Goal: Task Accomplishment & Management: Manage account settings

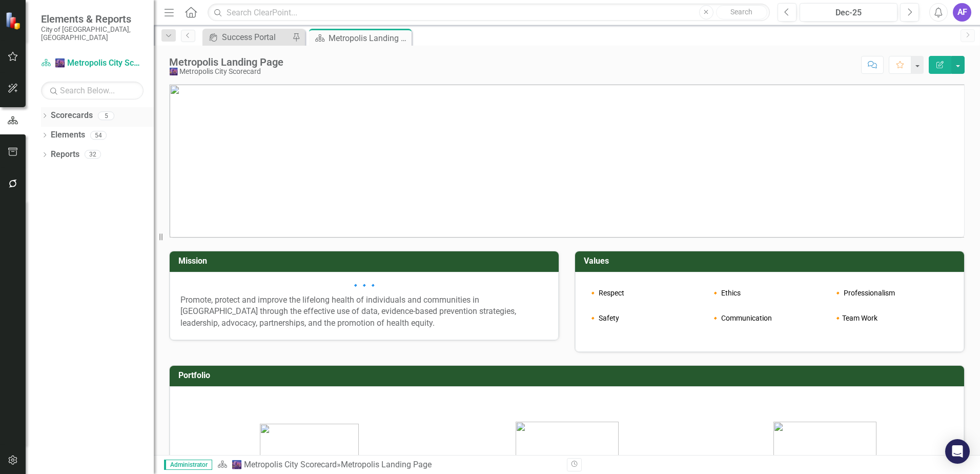
click at [47, 114] on icon "Dropdown" at bounding box center [44, 117] width 7 height 6
click at [48, 191] on icon "Dropdown" at bounding box center [44, 194] width 7 height 6
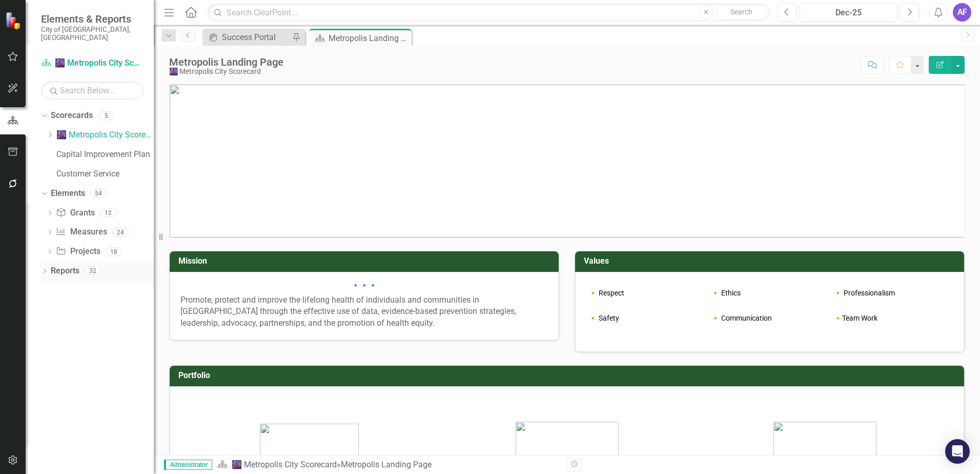
click at [43, 268] on div "Dropdown" at bounding box center [44, 272] width 7 height 9
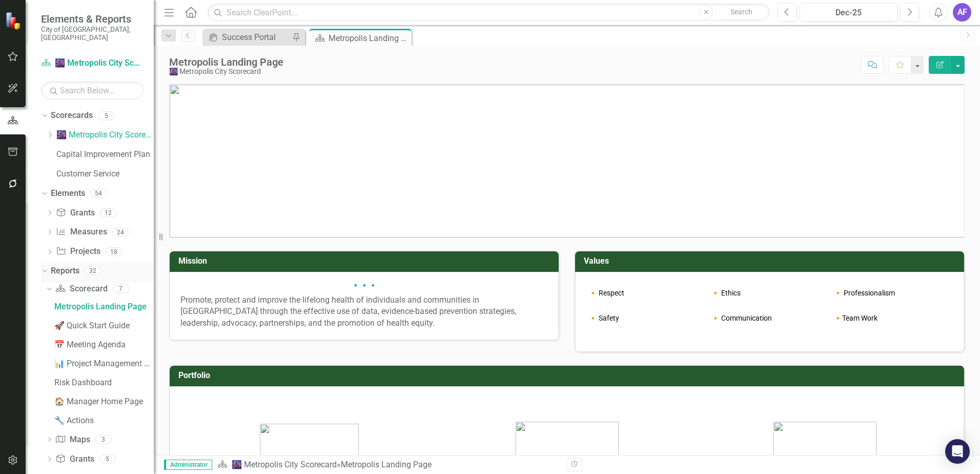
click at [46, 267] on icon "Dropdown" at bounding box center [44, 270] width 6 height 7
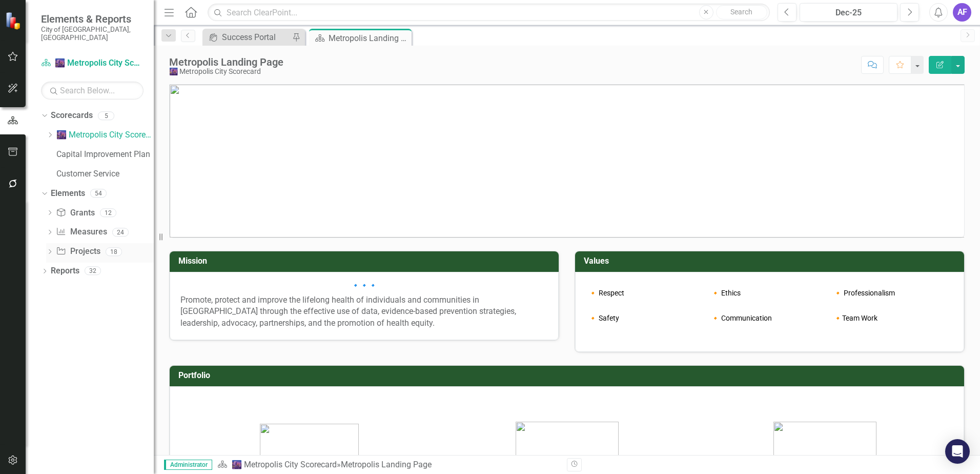
click at [77, 243] on div "Project Projects" at bounding box center [78, 251] width 44 height 17
click at [80, 214] on div "Grant Grants 12" at bounding box center [105, 214] width 98 height 19
click at [238, 35] on div "Success Portal" at bounding box center [256, 37] width 68 height 13
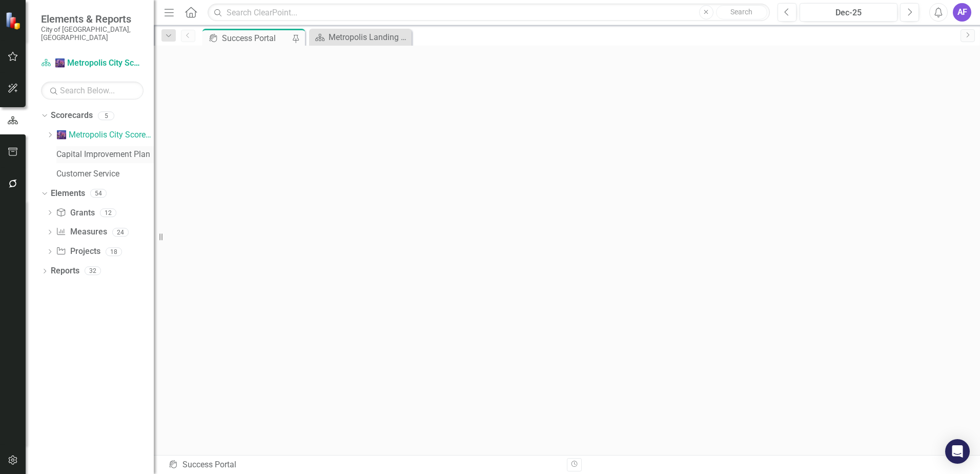
click at [74, 149] on link "Capital Improvement Plan" at bounding box center [104, 155] width 97 height 12
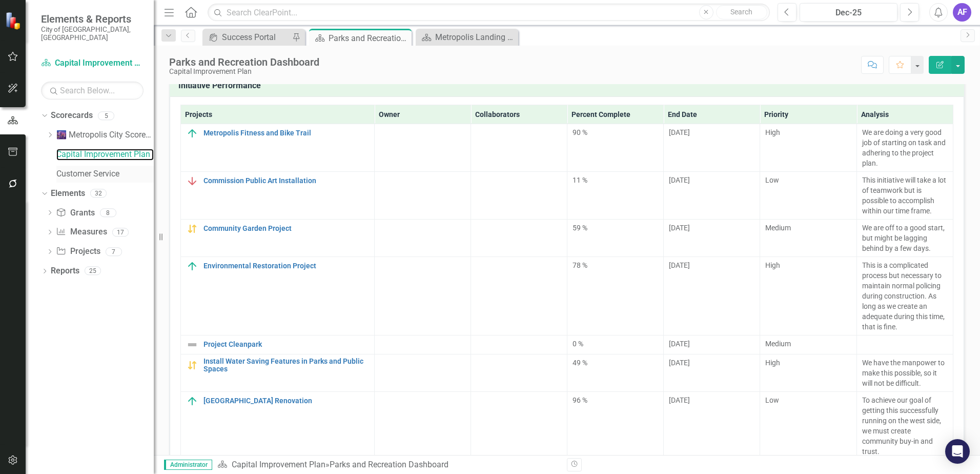
scroll to position [51, 0]
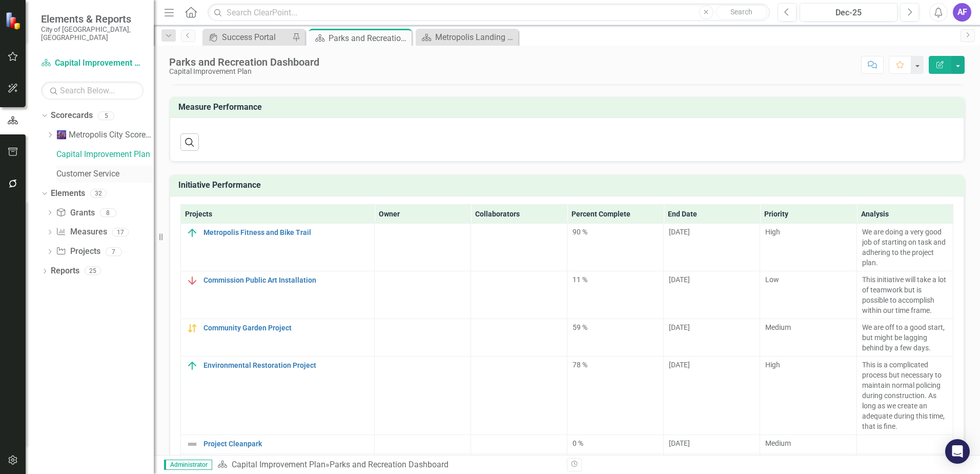
click at [92, 168] on link "Customer Service" at bounding box center [104, 174] width 97 height 12
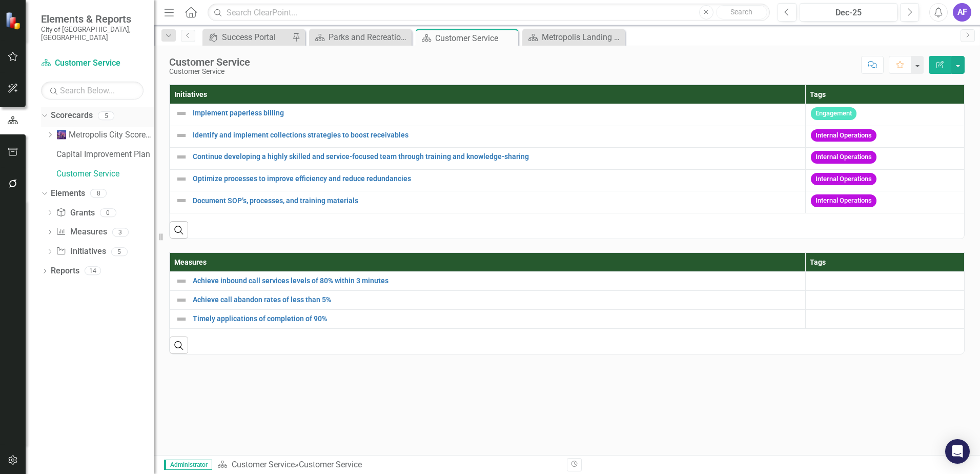
click at [45, 112] on icon "Dropdown" at bounding box center [44, 115] width 6 height 7
click at [45, 114] on icon "Dropdown" at bounding box center [44, 117] width 7 height 6
click at [961, 14] on div "AF" at bounding box center [962, 12] width 18 height 18
click at [82, 168] on link "Customer Service" at bounding box center [104, 174] width 97 height 12
click at [959, 13] on div "AF" at bounding box center [962, 12] width 18 height 18
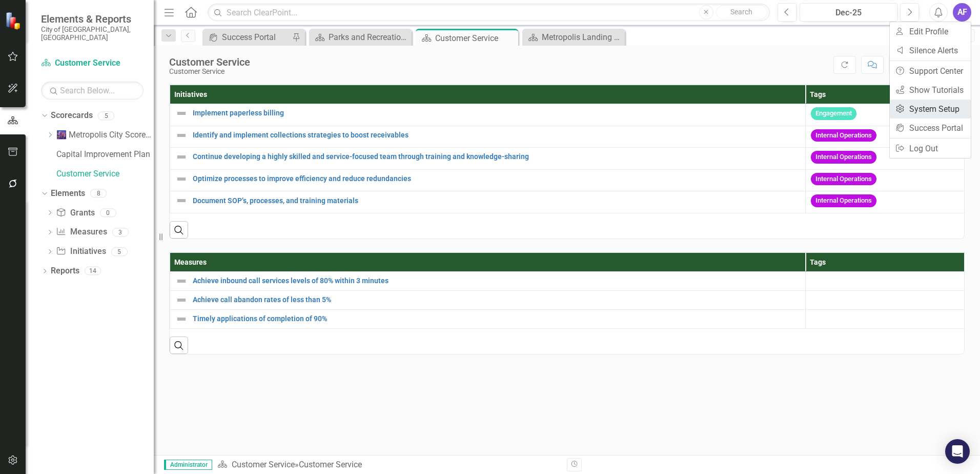
click at [924, 108] on link "Settings System Setup" at bounding box center [930, 108] width 81 height 19
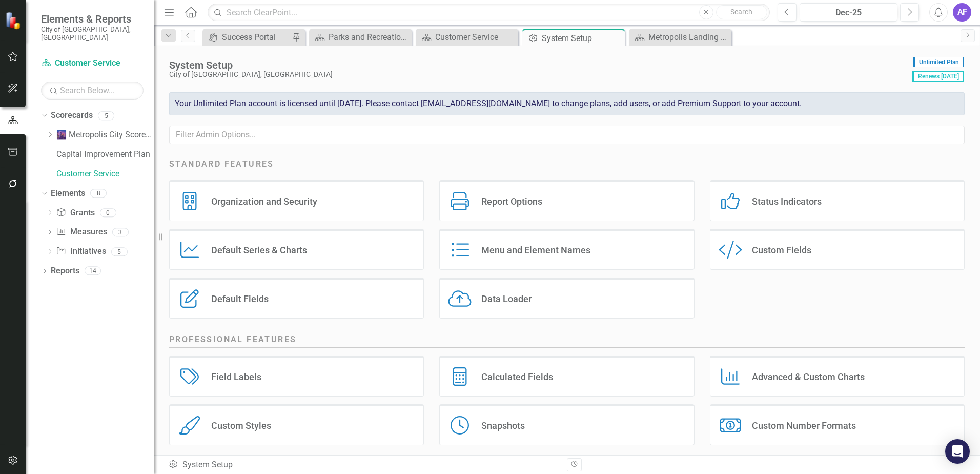
click at [334, 148] on div "System Setup City of [GEOGRAPHIC_DATA], [GEOGRAPHIC_DATA] Unlimited Plan Renews…" at bounding box center [567, 100] width 826 height 109
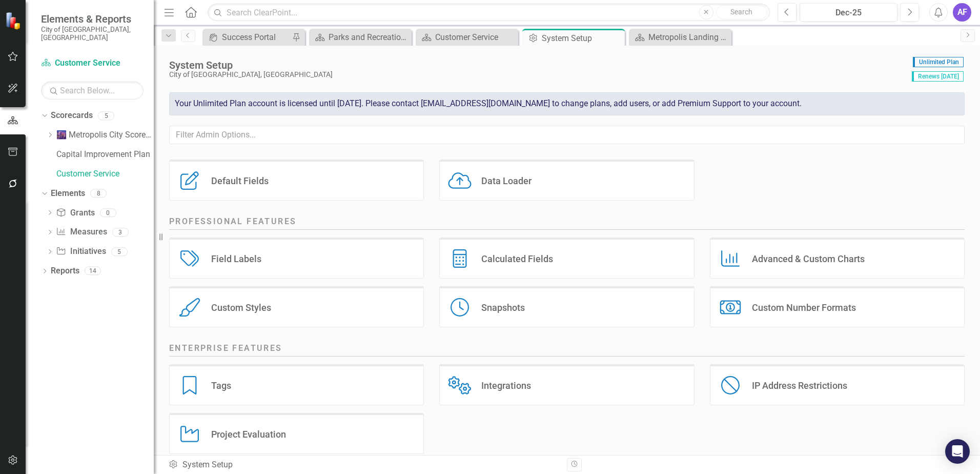
scroll to position [132, 0]
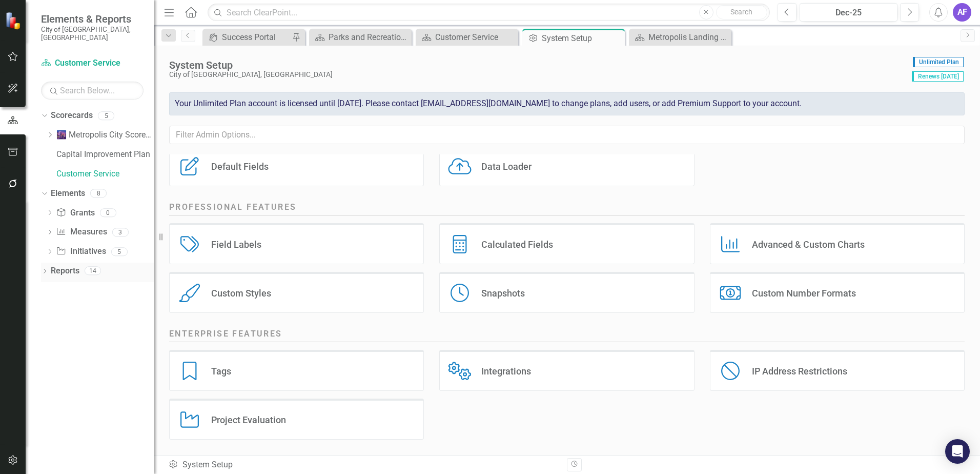
click at [46, 262] on div "Dropdown Reports 14" at bounding box center [97, 271] width 113 height 19
click at [43, 262] on div "Dropdown Reports 14" at bounding box center [97, 271] width 113 height 19
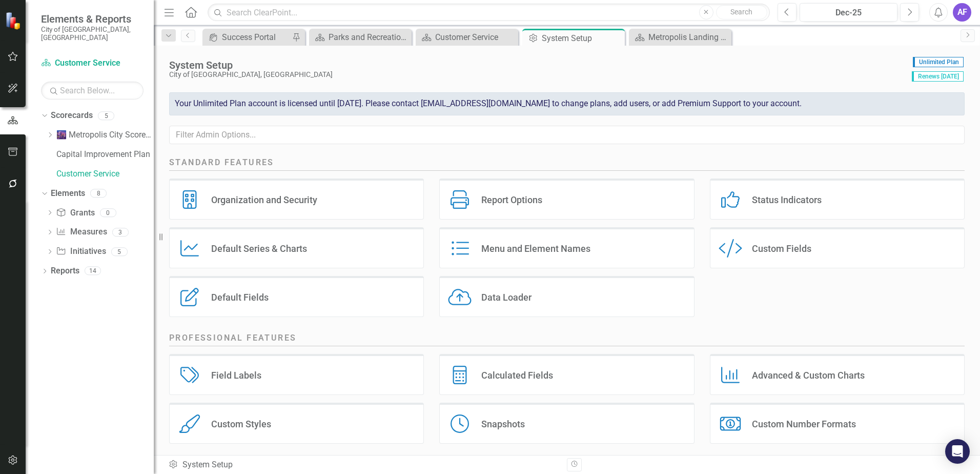
scroll to position [0, 0]
click at [5, 459] on button "button" at bounding box center [13, 461] width 23 height 22
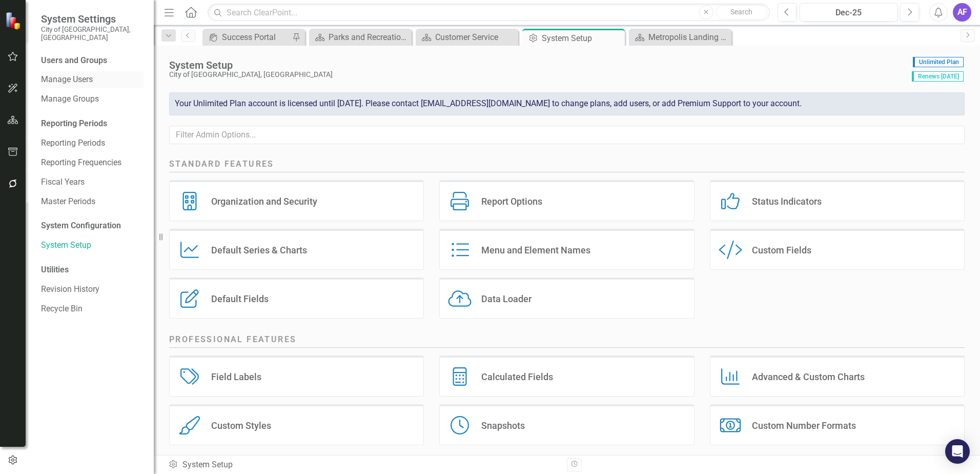
click at [76, 74] on link "Manage Users" at bounding box center [92, 80] width 103 height 12
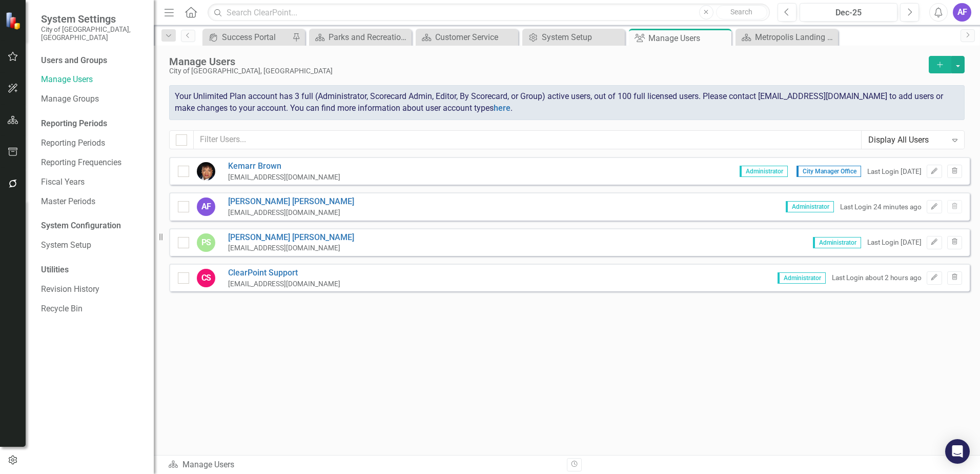
drag, startPoint x: 740, startPoint y: 391, endPoint x: 884, endPoint y: 191, distance: 247.2
click at [740, 392] on div "Sorry, no results found. [PERSON_NAME] [EMAIL_ADDRESS][DOMAIN_NAME] Administrat…" at bounding box center [567, 301] width 826 height 288
click at [935, 58] on button "Add" at bounding box center [940, 64] width 23 height 17
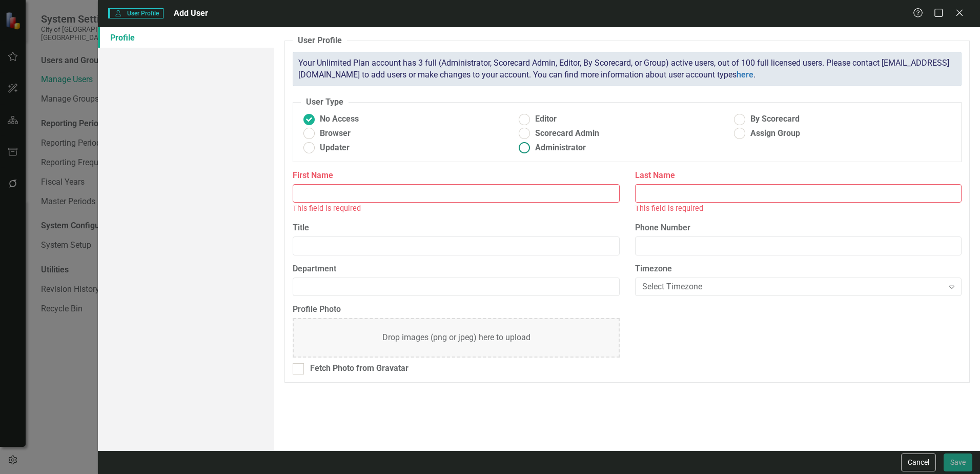
click at [575, 145] on span "Administrator" at bounding box center [560, 148] width 51 height 12
click at [533, 145] on input "Administrator" at bounding box center [525, 148] width 16 height 16
radio input "true"
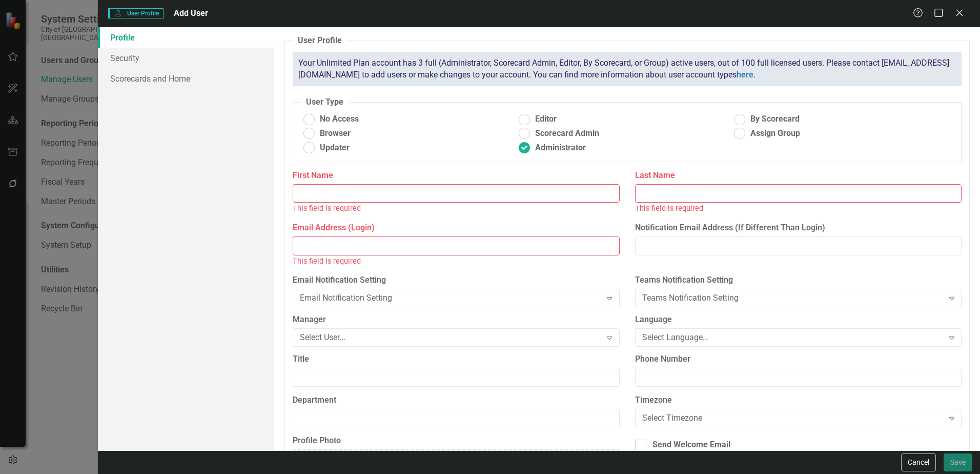
click at [467, 196] on input "First Name" at bounding box center [456, 193] width 327 height 19
type input "[PERSON_NAME]"
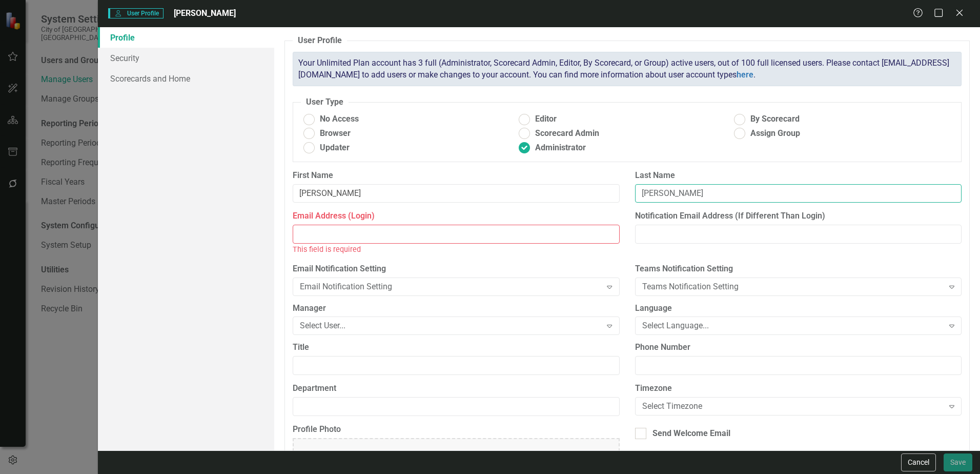
type input "[PERSON_NAME]"
click at [351, 228] on input "Email Address (Login)" at bounding box center [456, 234] width 327 height 19
click at [574, 256] on div "Email Address (Login) This field is required" at bounding box center [456, 236] width 342 height 52
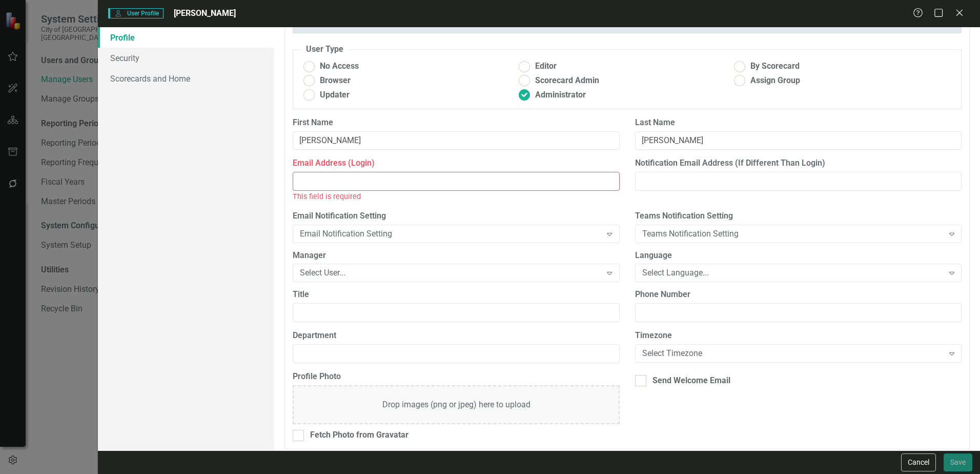
scroll to position [59, 0]
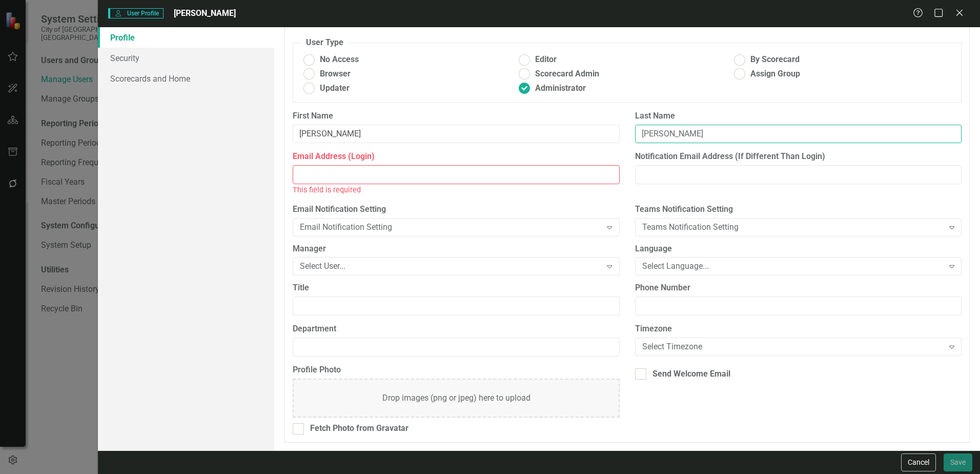
click at [700, 135] on input "[PERSON_NAME]" at bounding box center [798, 134] width 327 height 19
click at [422, 175] on input "Email Address (Login)" at bounding box center [456, 174] width 327 height 19
click at [314, 178] on input "Email Address (Login)" at bounding box center [456, 174] width 327 height 19
paste input "[EMAIL_ADDRESS][DOMAIN_NAME]"
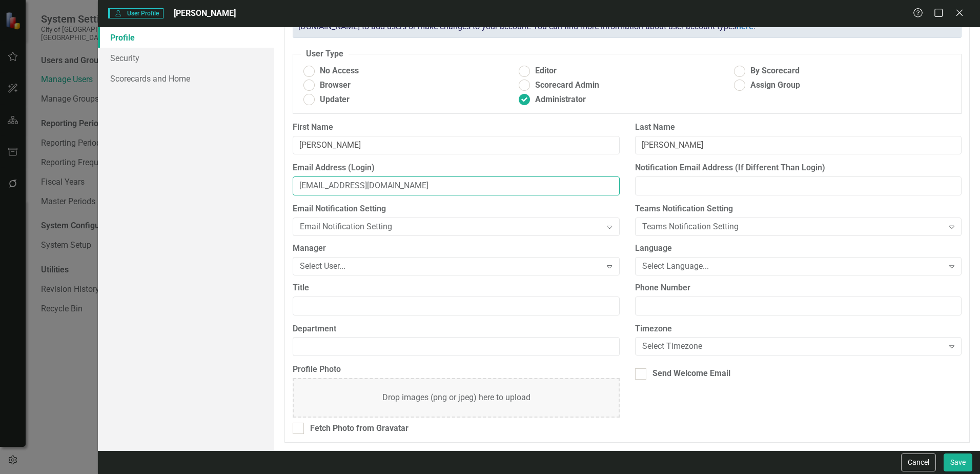
scroll to position [48, 0]
type input "[EMAIL_ADDRESS][DOMAIN_NAME]"
click at [415, 228] on div "Email Notification Setting" at bounding box center [450, 227] width 301 height 12
click at [432, 206] on label "Email Notification Setting" at bounding box center [456, 209] width 327 height 12
click at [309, 266] on div "Select User..." at bounding box center [450, 266] width 301 height 12
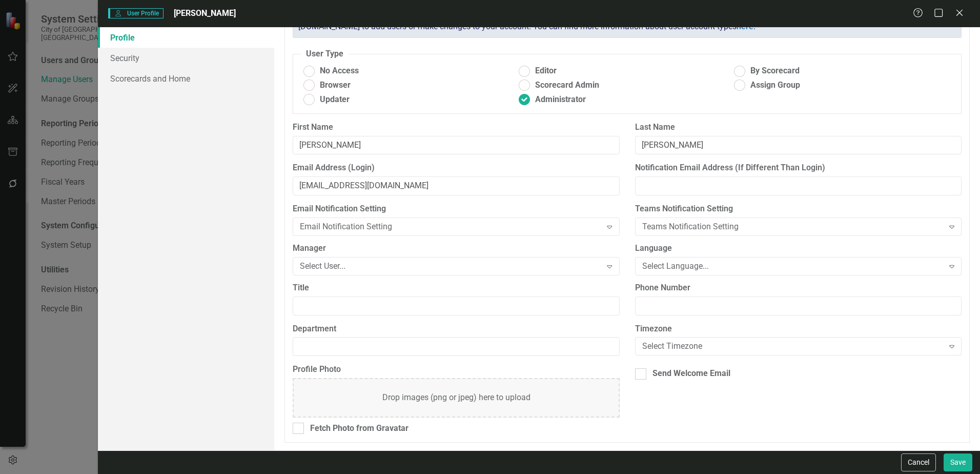
click at [248, 264] on div "Profile Security Scorecards and Home" at bounding box center [186, 238] width 176 height 423
click at [662, 270] on div "Select Language..." at bounding box center [792, 266] width 301 height 12
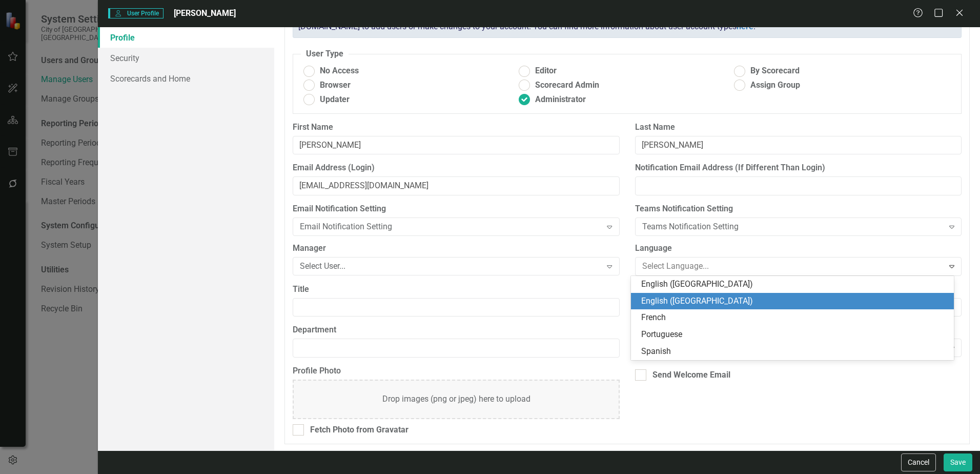
click at [660, 305] on div "English ([GEOGRAPHIC_DATA])" at bounding box center [794, 301] width 307 height 12
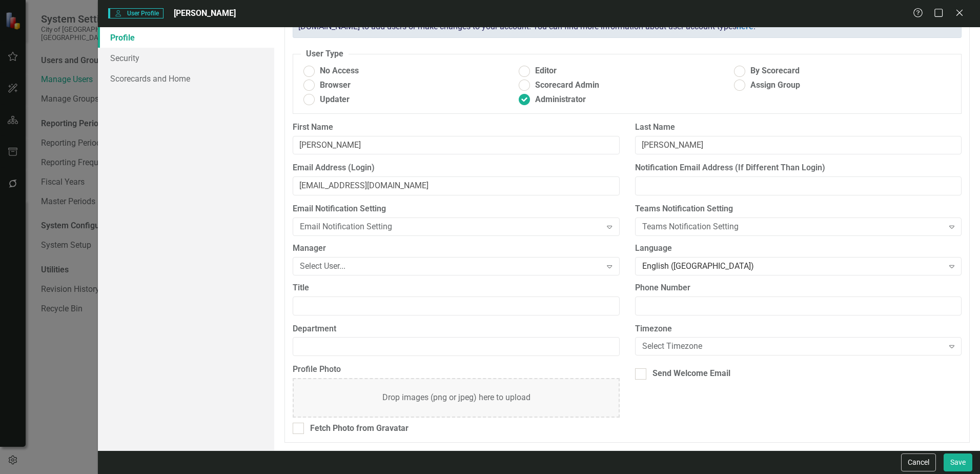
click at [689, 420] on div "Profile Photo Drop images (png or jpeg) here to upload Fetch Photo from Gravata…" at bounding box center [627, 402] width 684 height 78
click at [672, 345] on div "Select Timezone" at bounding box center [792, 346] width 301 height 12
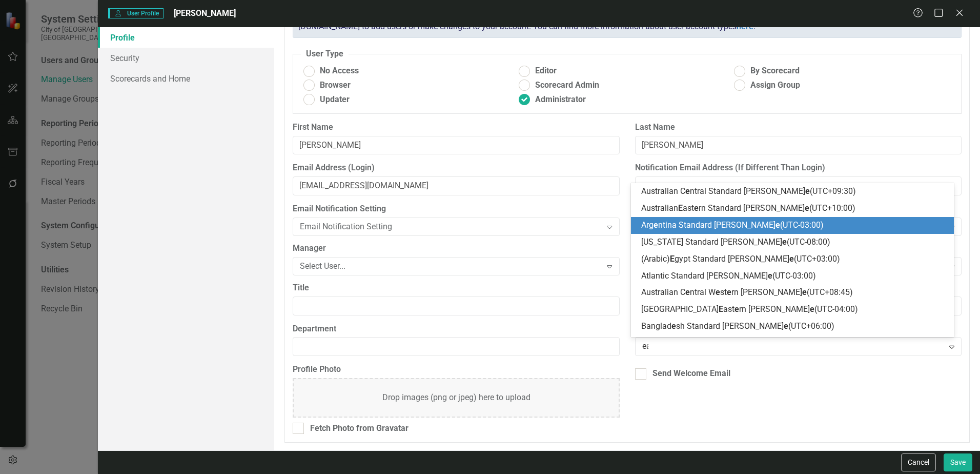
type input "eas"
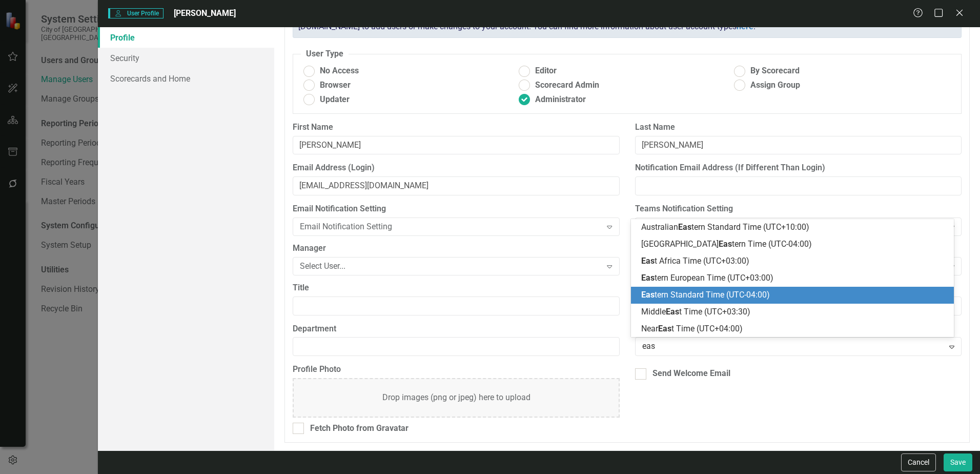
click at [691, 295] on span "Eas tern Standard Time (UTC-04:00)" at bounding box center [705, 295] width 129 height 10
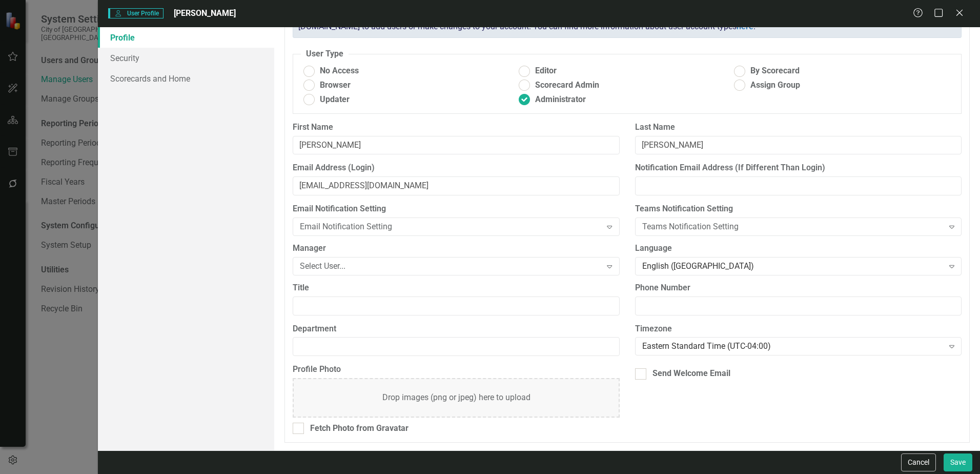
drag, startPoint x: 232, startPoint y: 349, endPoint x: 300, endPoint y: 342, distance: 68.1
click at [234, 349] on div "Profile Security Scorecards and Home" at bounding box center [186, 238] width 176 height 423
click at [316, 343] on input "Department" at bounding box center [456, 346] width 327 height 19
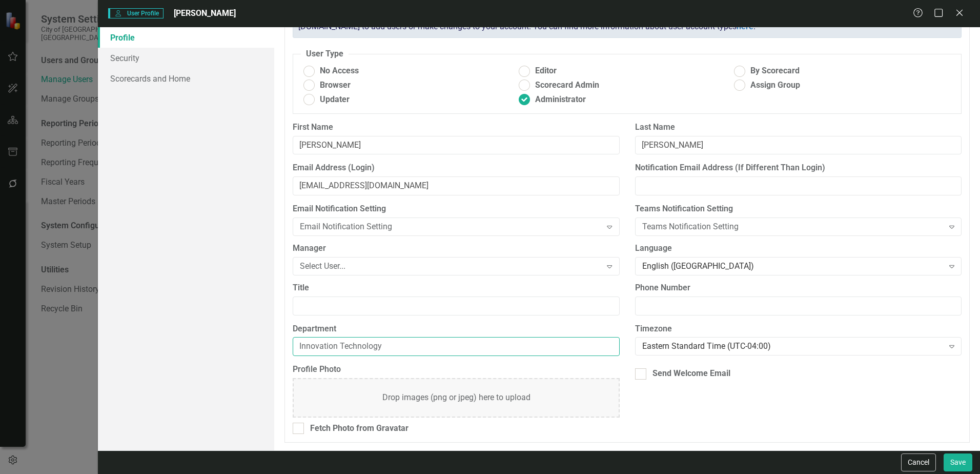
type input "Innovation Technology"
click at [262, 315] on div "Profile Security Scorecards and Home" at bounding box center [186, 238] width 176 height 423
click at [961, 462] on button "Save" at bounding box center [958, 462] width 29 height 18
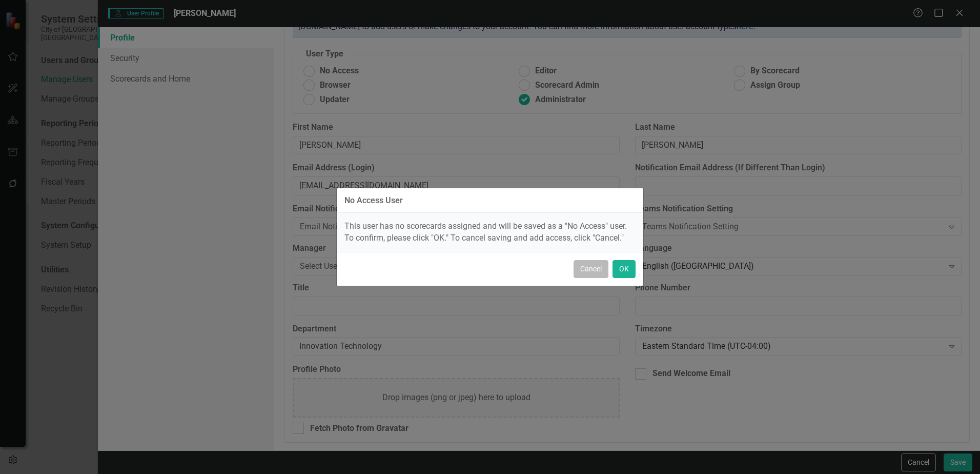
click at [579, 270] on button "Cancel" at bounding box center [591, 269] width 35 height 18
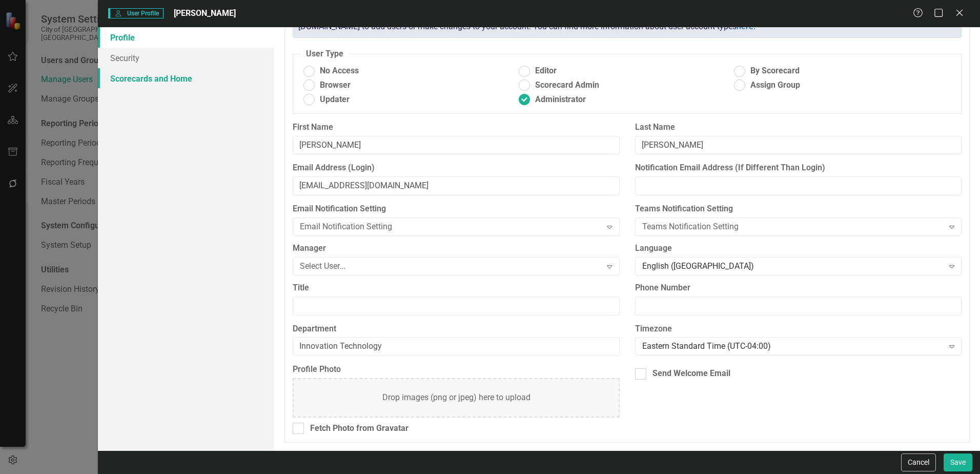
click at [195, 76] on link "Scorecards and Home" at bounding box center [186, 78] width 176 height 21
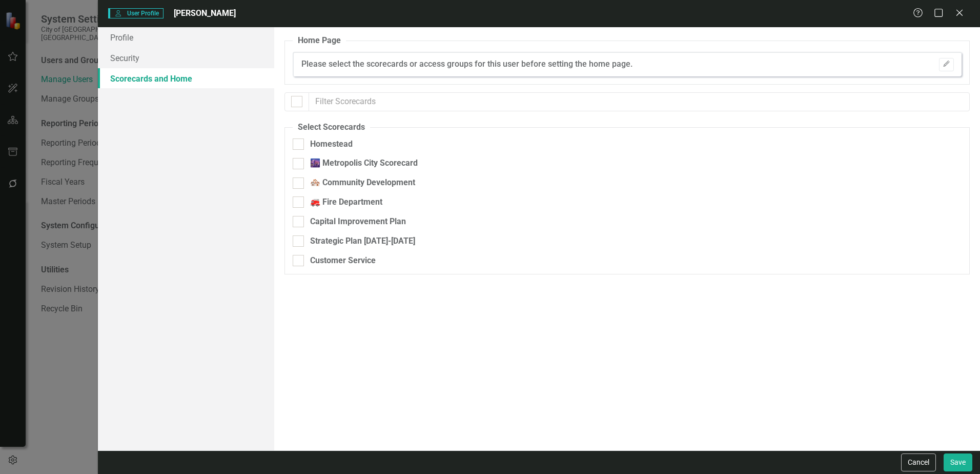
click at [298, 150] on div "Homestead" at bounding box center [573, 147] width 561 height 19
click at [298, 143] on input "Homestead" at bounding box center [296, 141] width 7 height 7
checkbox input "true"
click at [294, 169] on div "🌆 Metropolis City Scorecard" at bounding box center [573, 163] width 561 height 12
click at [294, 165] on input "🌆 Metropolis City Scorecard" at bounding box center [296, 161] width 7 height 7
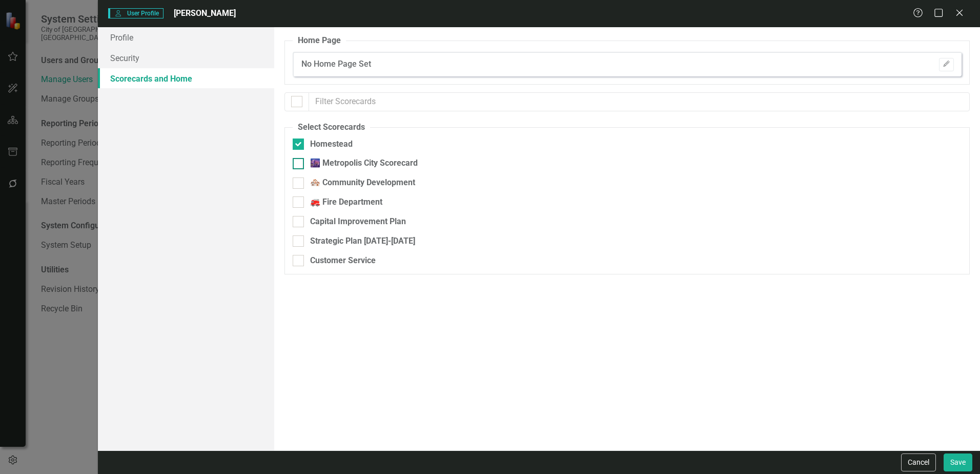
checkbox input "true"
click at [299, 238] on input "Strategic Plan [DATE]-[DATE]" at bounding box center [296, 238] width 7 height 7
checkbox input "true"
click at [299, 226] on div at bounding box center [298, 221] width 11 height 11
click at [299, 223] on input "Capital Improvement Plan" at bounding box center [296, 219] width 7 height 7
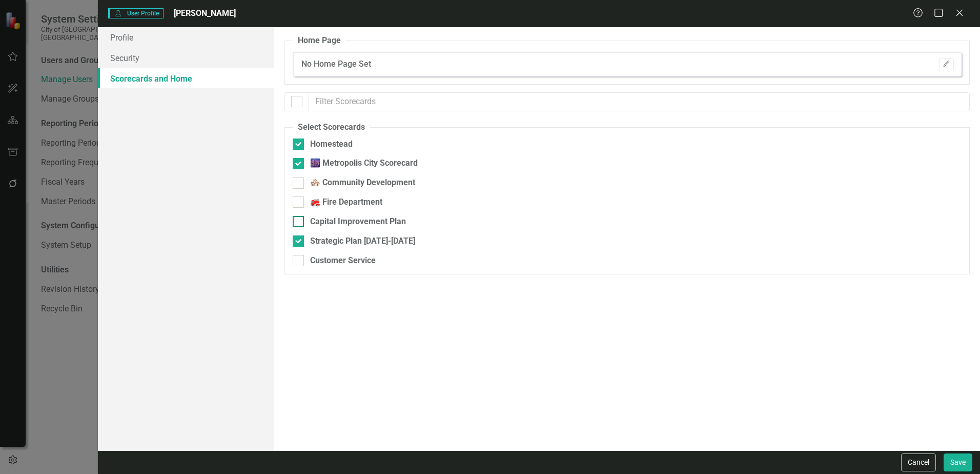
checkbox input "true"
drag, startPoint x: 301, startPoint y: 262, endPoint x: 323, endPoint y: 260, distance: 22.1
click at [301, 262] on div at bounding box center [298, 260] width 11 height 11
click at [299, 261] on input "Customer Service" at bounding box center [296, 258] width 7 height 7
checkbox input "true"
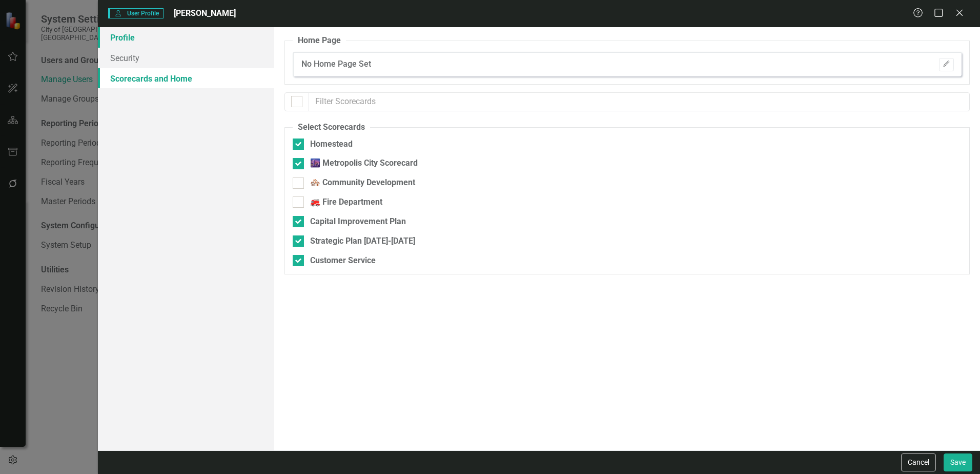
click at [166, 39] on link "Profile" at bounding box center [186, 37] width 176 height 21
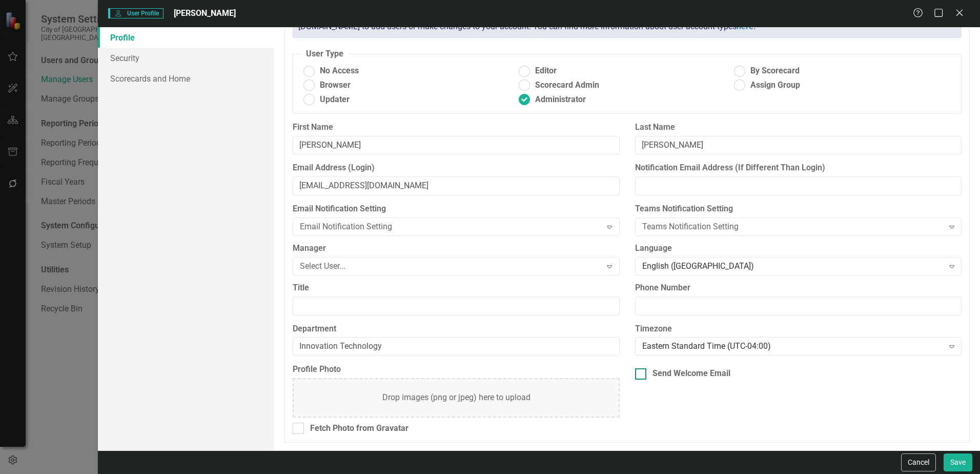
click at [640, 377] on div at bounding box center [640, 373] width 11 height 11
click at [640, 375] on input "Send Welcome Email" at bounding box center [638, 371] width 7 height 7
checkbox input "true"
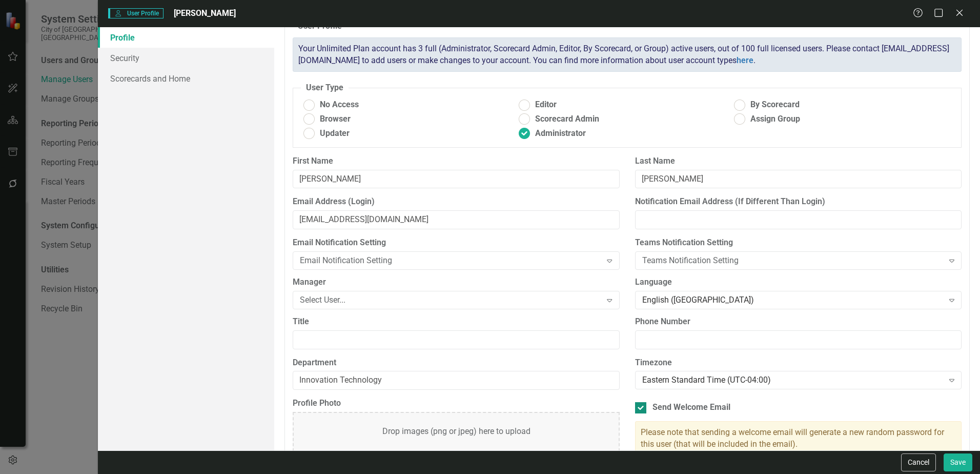
scroll to position [0, 0]
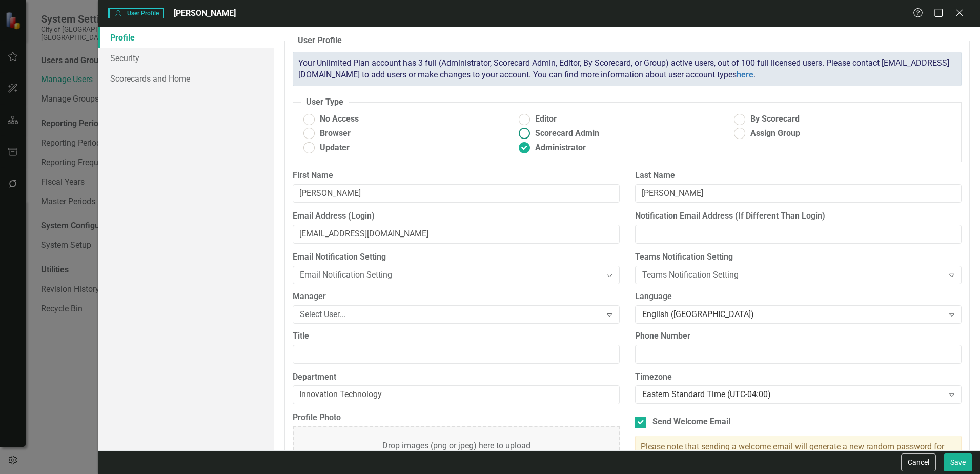
click at [559, 131] on span "Scorecard Admin" at bounding box center [567, 134] width 64 height 12
click at [533, 131] on input "Scorecard Admin" at bounding box center [525, 134] width 16 height 16
radio input "true"
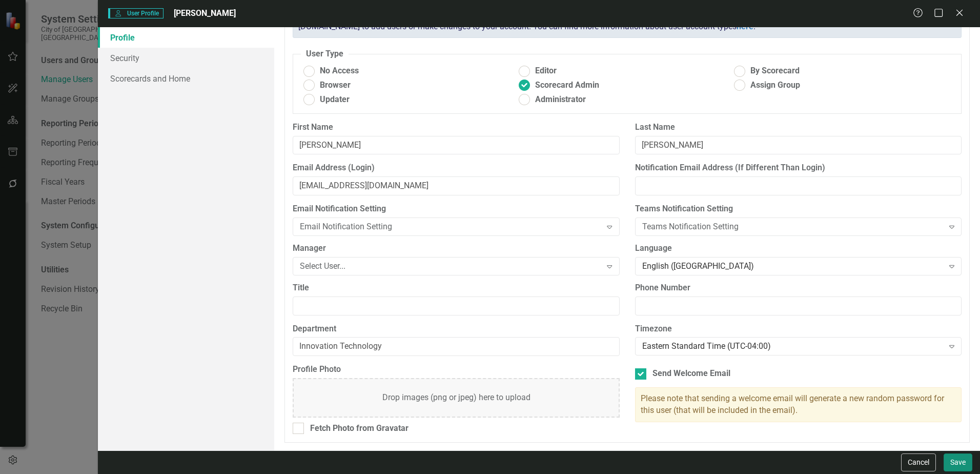
click at [953, 460] on button "Save" at bounding box center [958, 462] width 29 height 18
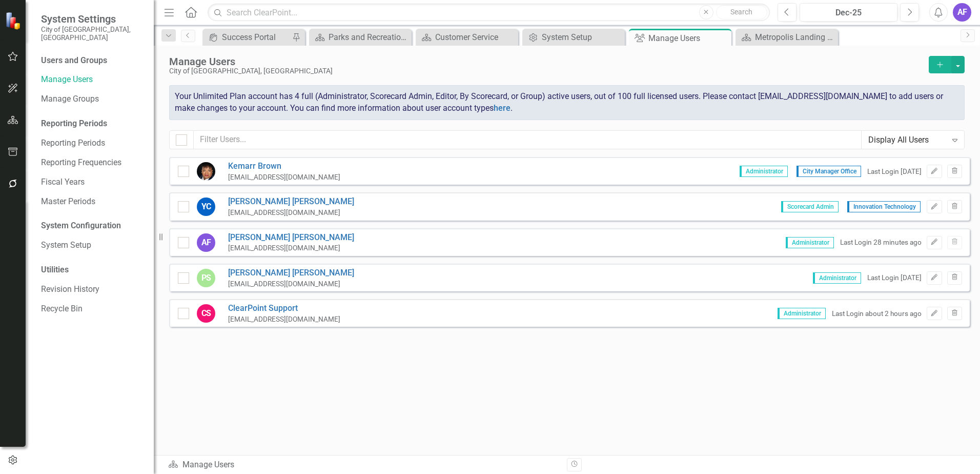
click at [647, 374] on div "Sorry, no results found. [PERSON_NAME] [EMAIL_ADDRESS][DOMAIN_NAME] Administrat…" at bounding box center [567, 301] width 826 height 288
